Goal: Task Accomplishment & Management: Manage account settings

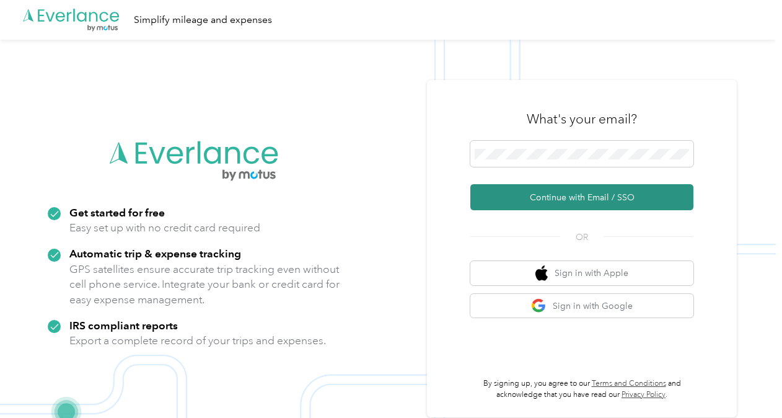
click at [555, 192] on button "Continue with Email / SSO" at bounding box center [582, 197] width 223 height 26
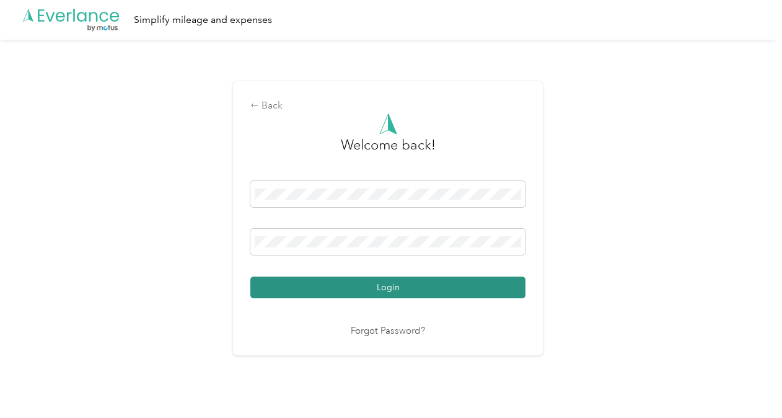
click at [381, 294] on button "Login" at bounding box center [387, 287] width 275 height 22
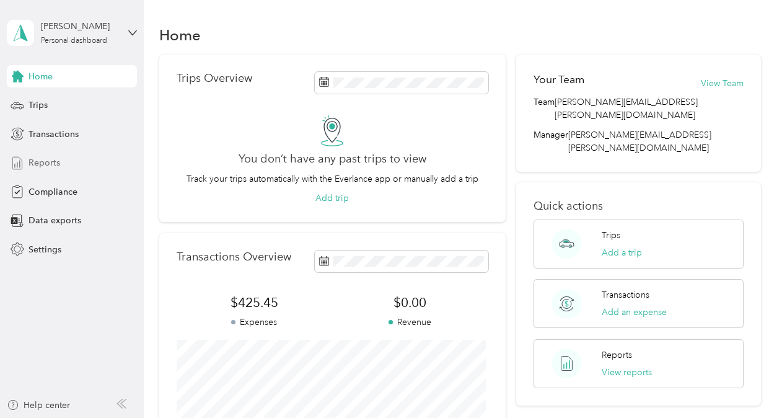
click at [47, 166] on span "Reports" at bounding box center [45, 162] width 32 height 13
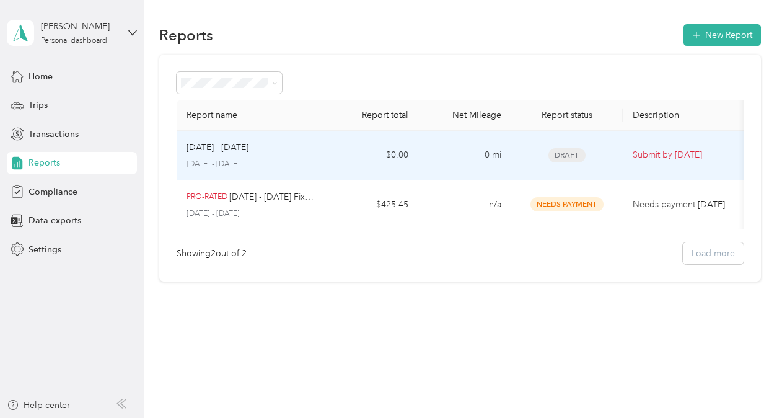
click at [216, 162] on p "[DATE] - [DATE]" at bounding box center [251, 164] width 129 height 11
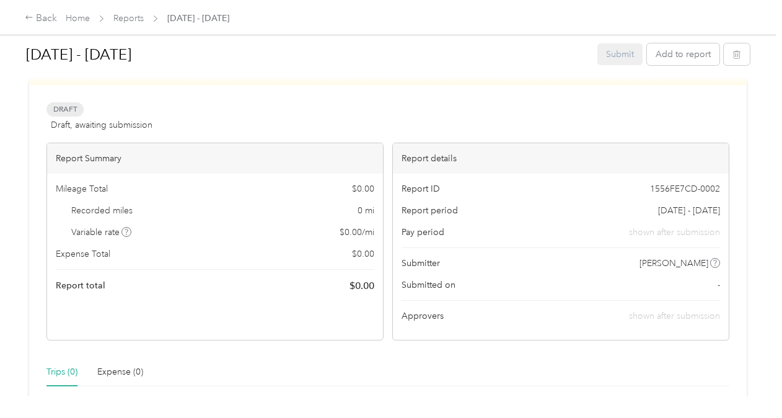
scroll to position [16, 0]
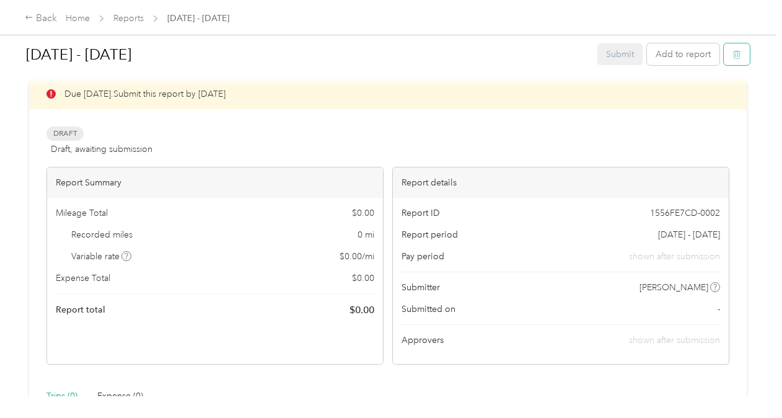
click at [740, 58] on button "button" at bounding box center [737, 54] width 26 height 22
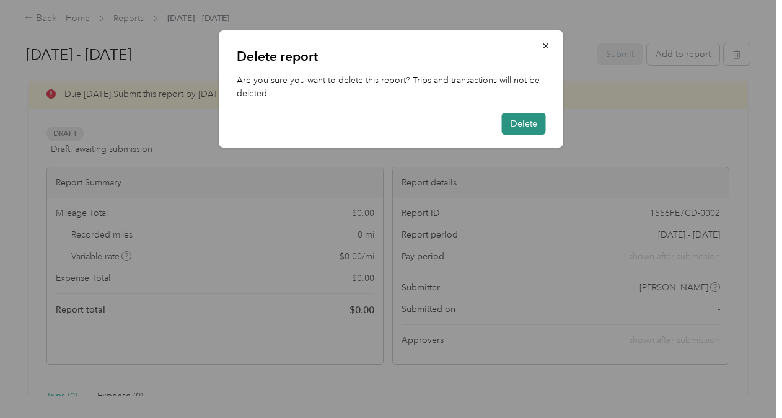
click at [544, 125] on button "Delete" at bounding box center [524, 124] width 44 height 22
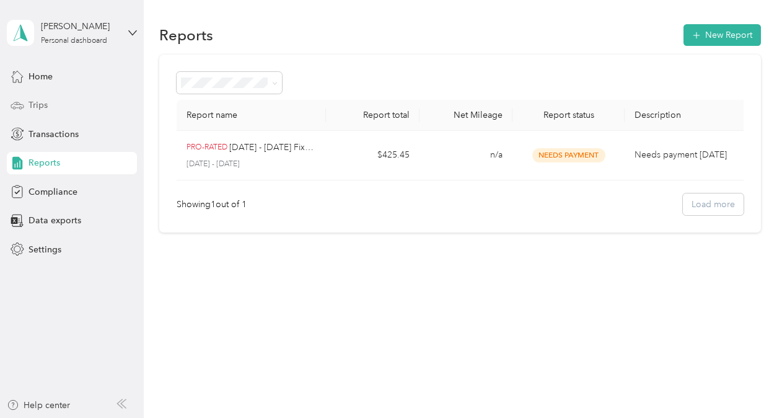
click at [44, 105] on span "Trips" at bounding box center [38, 105] width 19 height 13
